Goal: Task Accomplishment & Management: Complete application form

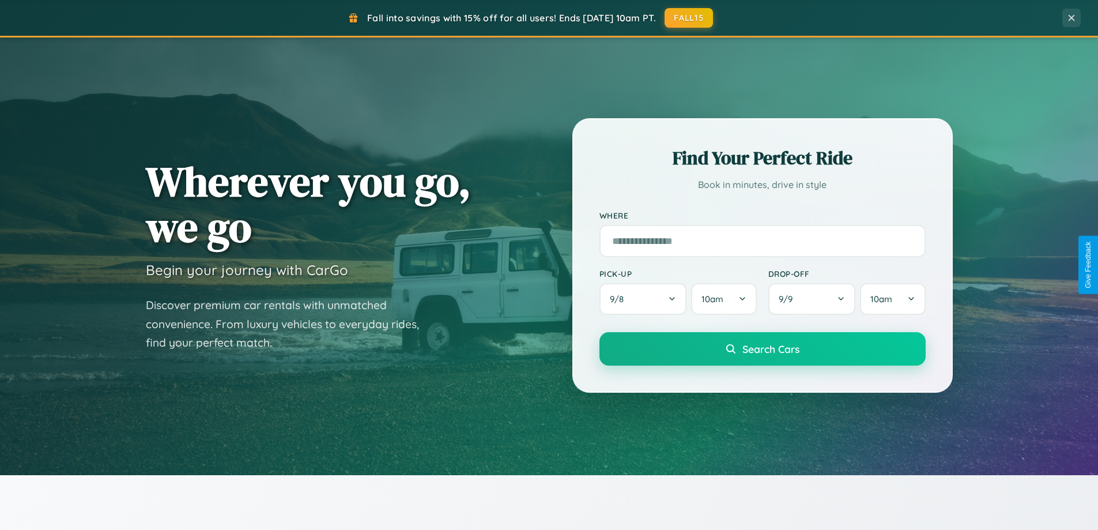
scroll to position [497, 0]
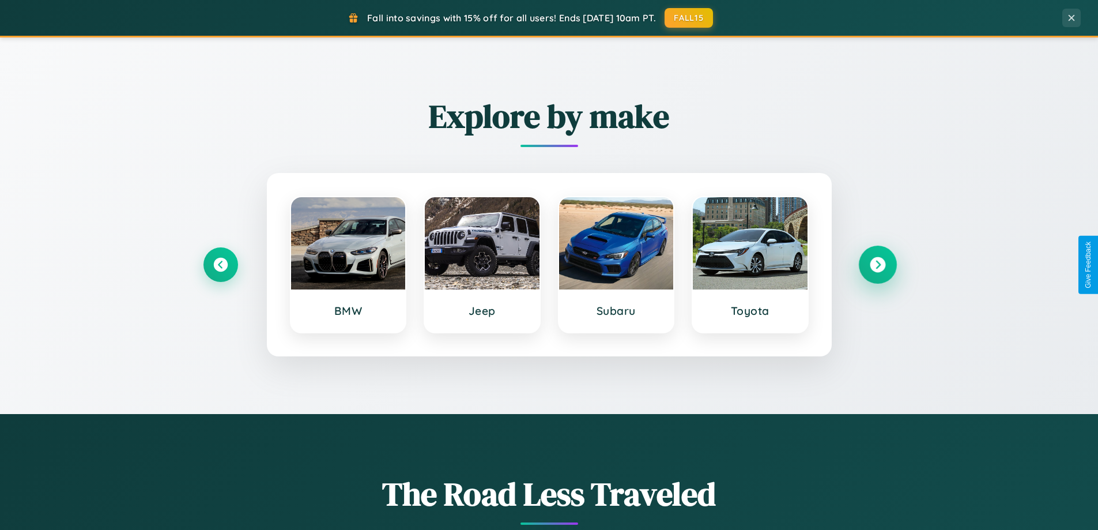
click at [877, 265] on icon at bounding box center [878, 265] width 16 height 16
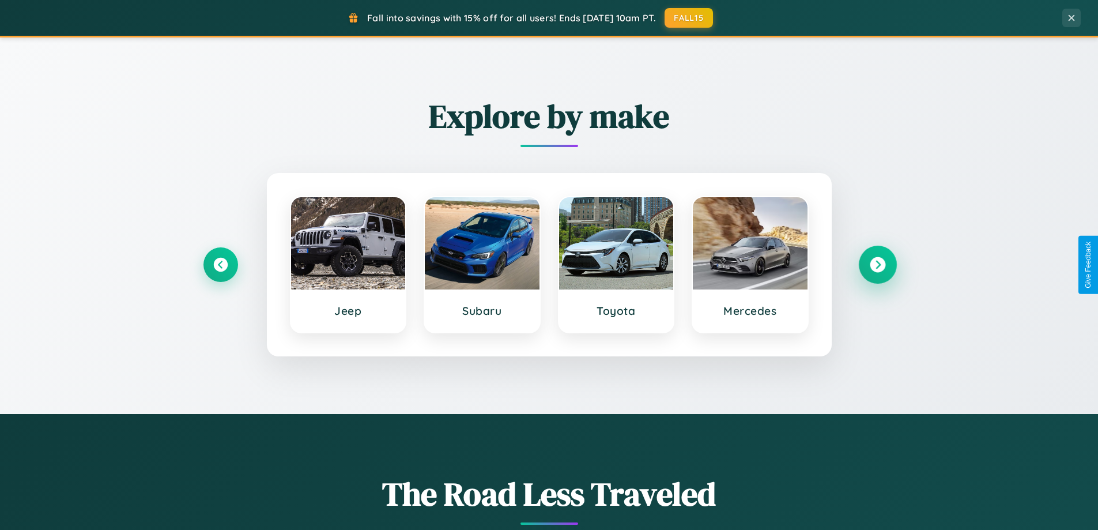
click at [877, 265] on icon at bounding box center [878, 265] width 16 height 16
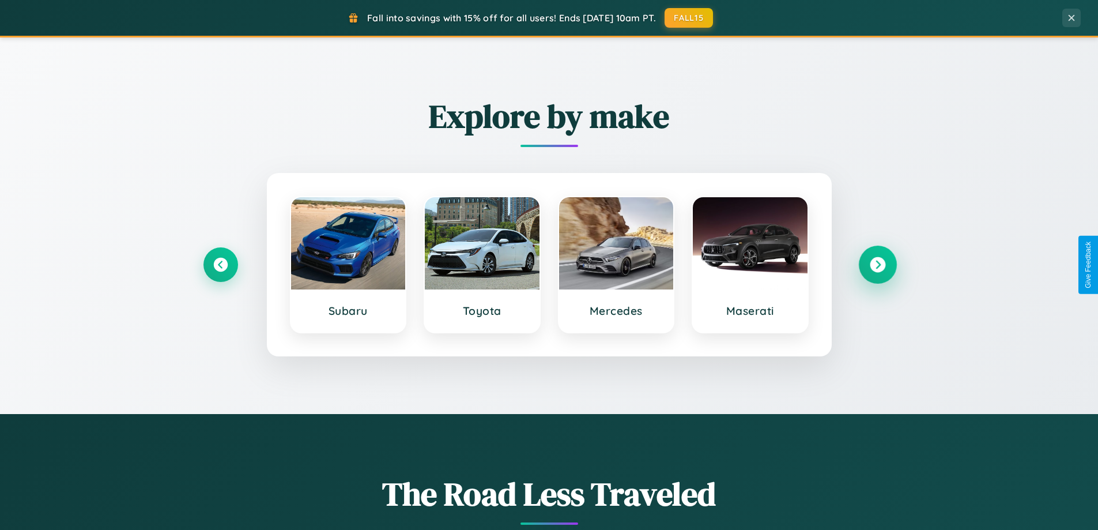
click at [877, 265] on icon at bounding box center [878, 265] width 16 height 16
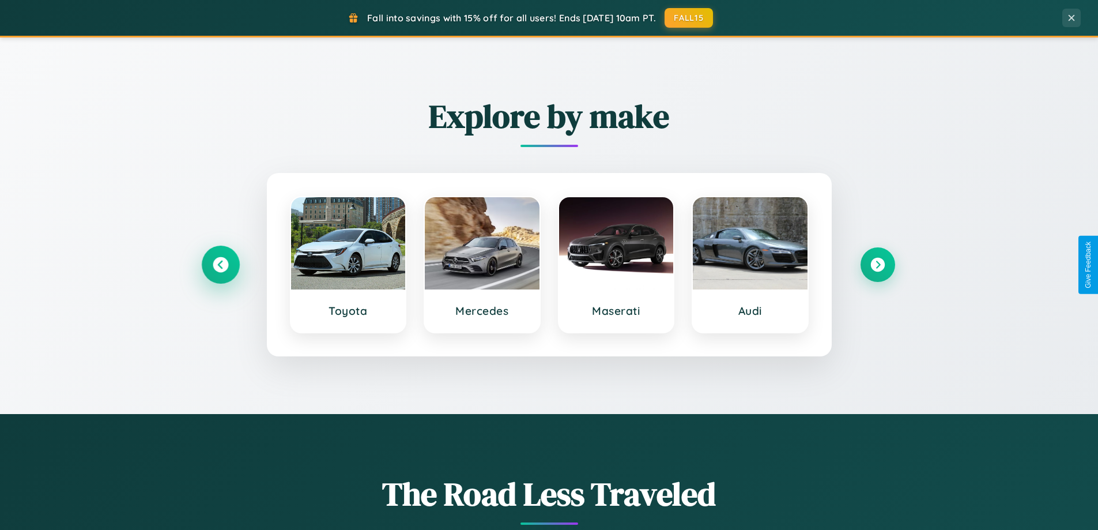
click at [220, 265] on icon at bounding box center [221, 265] width 16 height 16
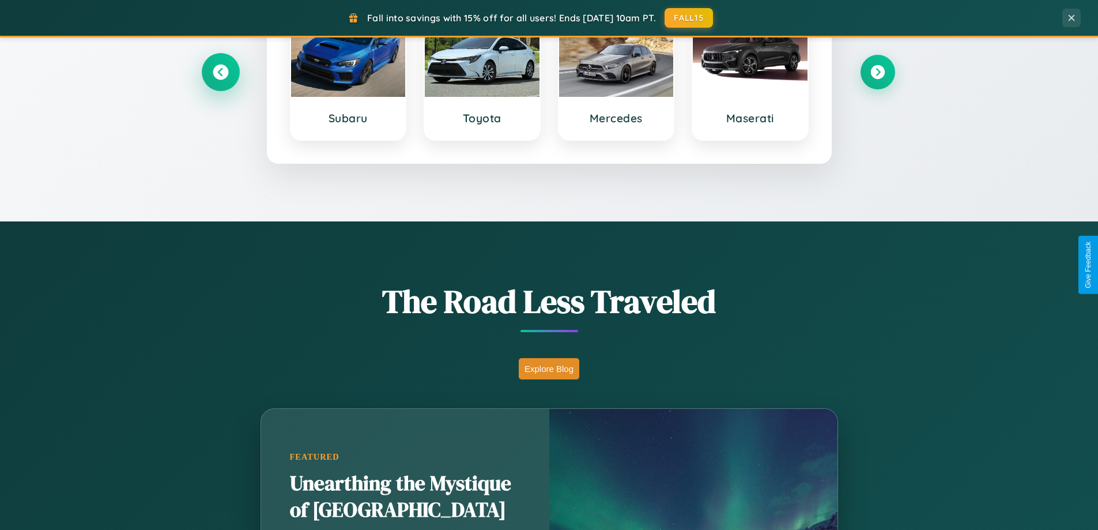
scroll to position [1852, 0]
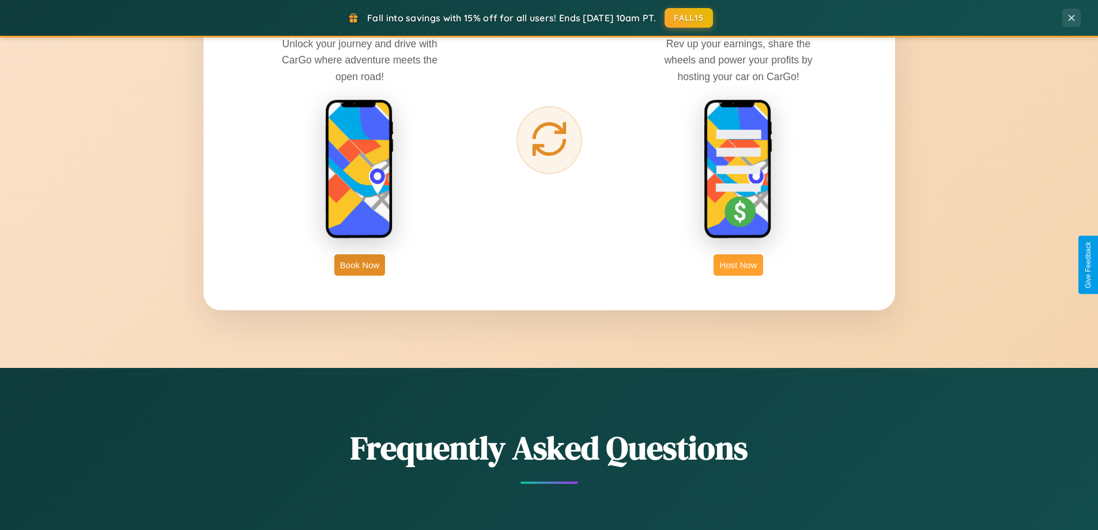
click at [738, 265] on button "Host Now" at bounding box center [737, 264] width 49 height 21
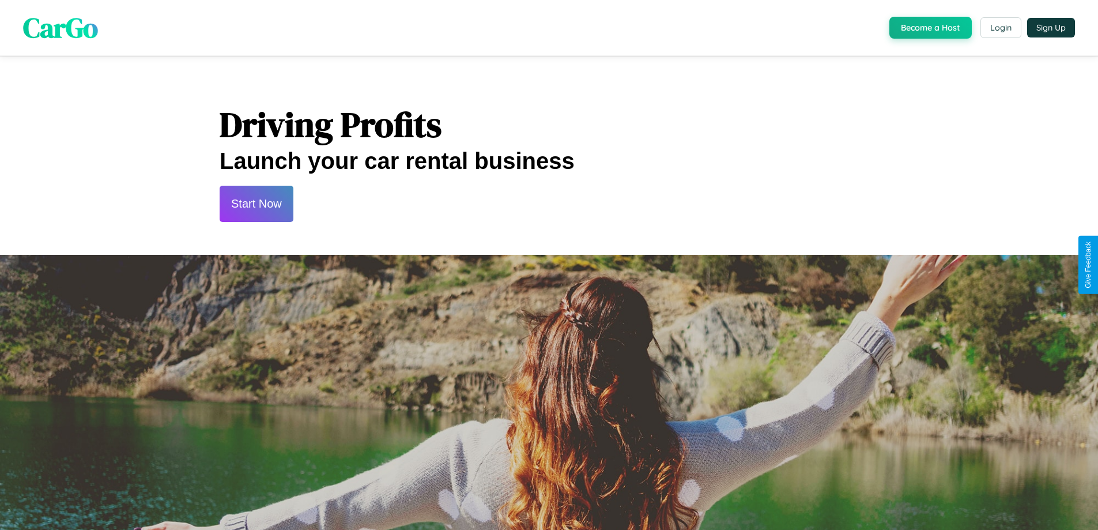
click at [256, 203] on button "Start Now" at bounding box center [257, 204] width 74 height 36
